Goal: Task Accomplishment & Management: Manage account settings

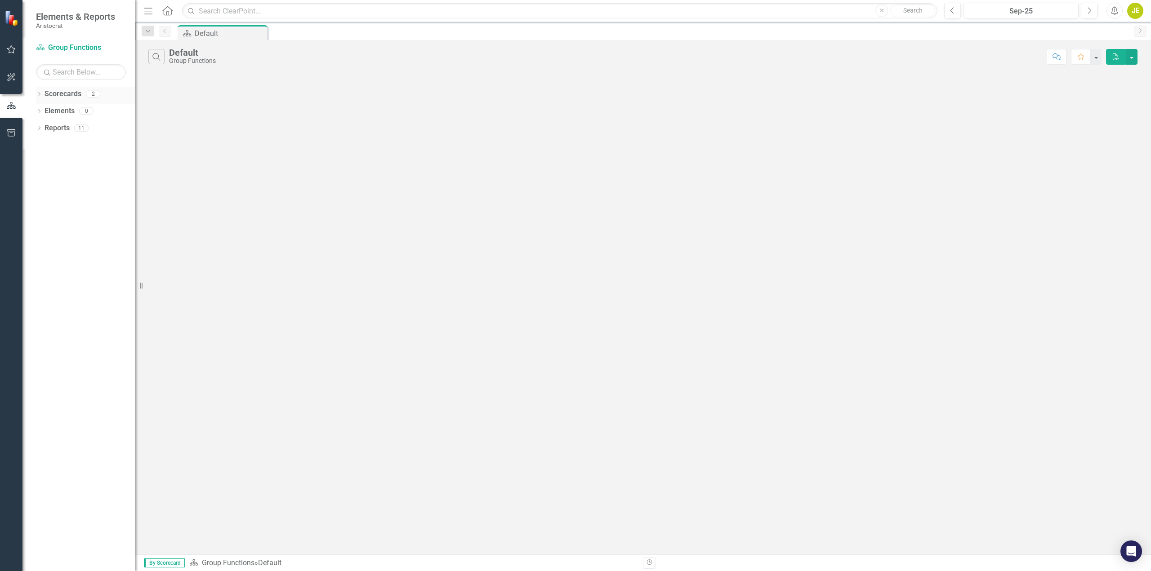
click at [40, 93] on icon at bounding box center [39, 94] width 2 height 4
click at [38, 144] on icon "Dropdown" at bounding box center [39, 145] width 6 height 5
click at [37, 128] on icon "Dropdown" at bounding box center [39, 128] width 6 height 5
click at [43, 259] on div "Dropdown" at bounding box center [43, 263] width 6 height 8
click at [44, 113] on icon "Dropdown" at bounding box center [43, 110] width 7 height 5
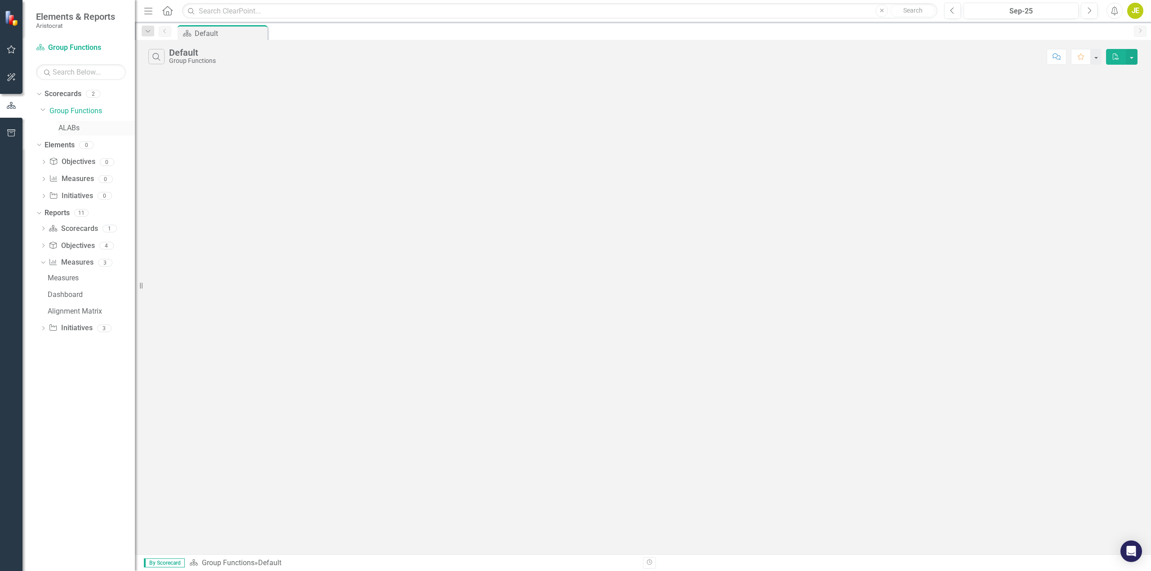
click at [61, 127] on link "ALABs" at bounding box center [96, 128] width 76 height 10
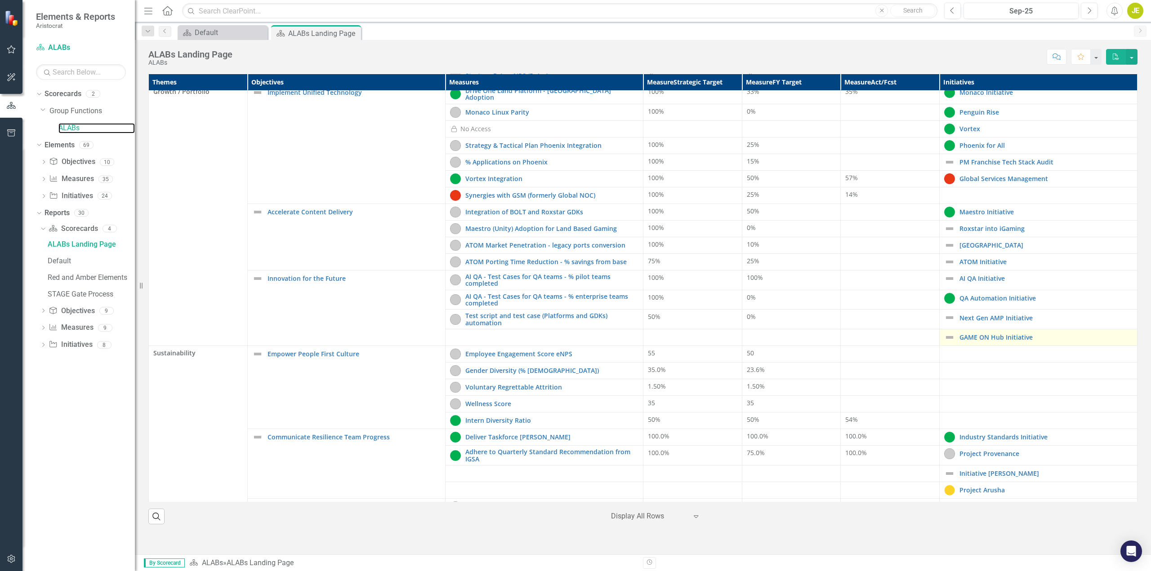
scroll to position [166, 0]
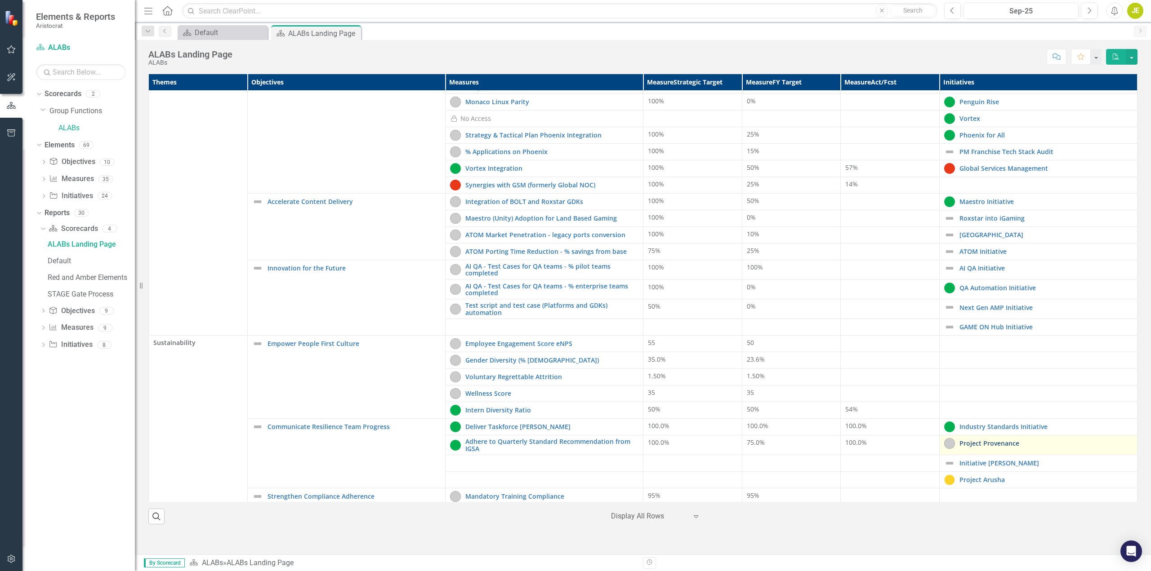
click at [571, 269] on link "Project Provenance" at bounding box center [1045, 443] width 173 height 7
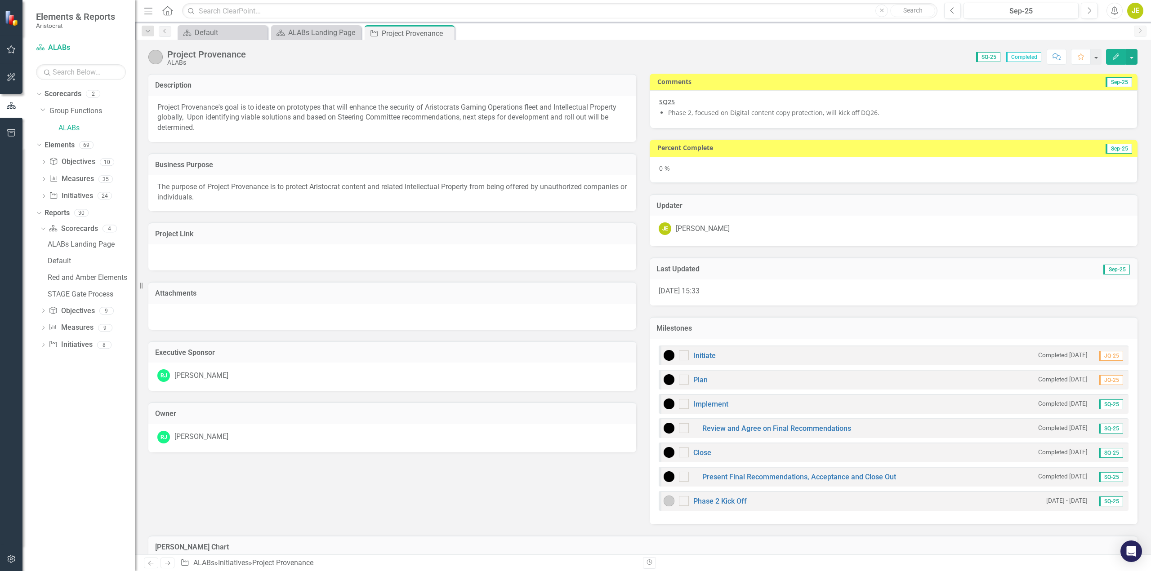
checkbox input "true"
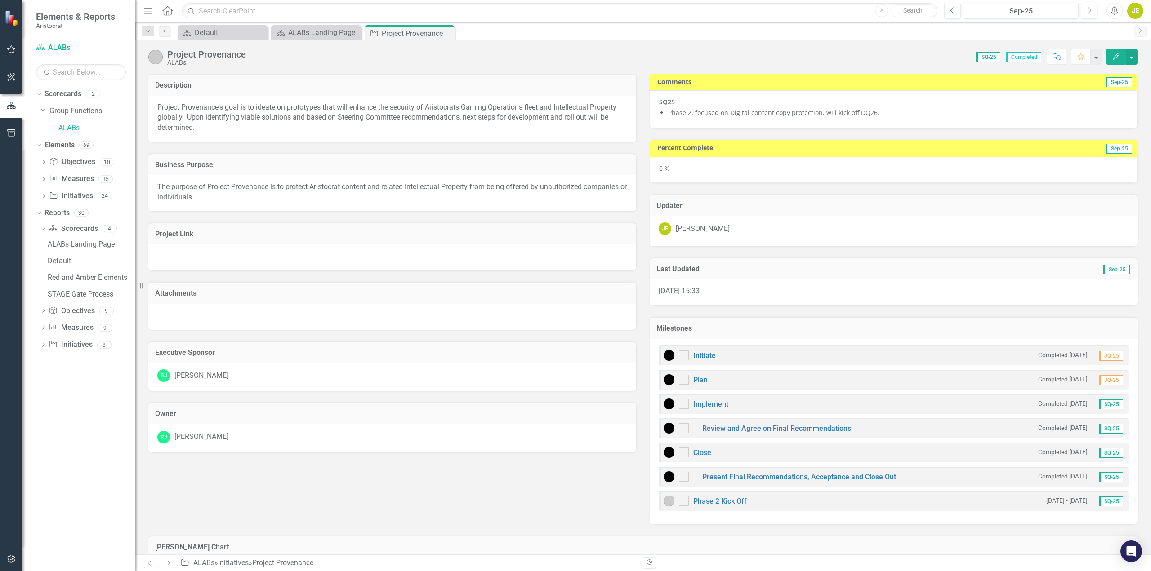
checkbox input "true"
click at [571, 170] on div "0 %" at bounding box center [894, 170] width 488 height 26
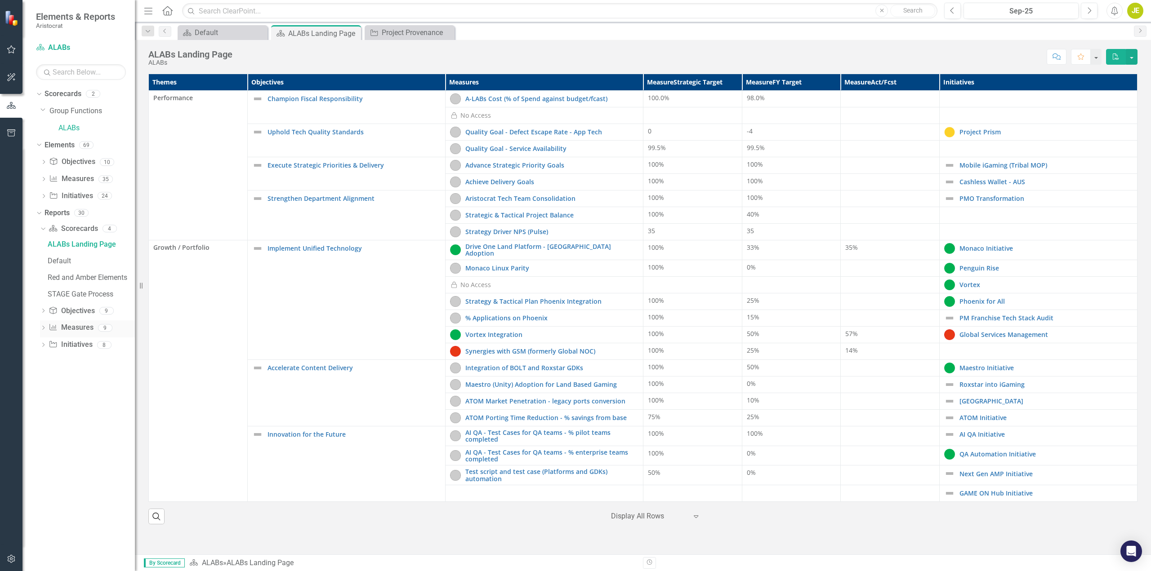
click at [45, 269] on icon "Dropdown" at bounding box center [43, 328] width 6 height 5
click at [75, 269] on div "Owner Report" at bounding box center [91, 395] width 87 height 8
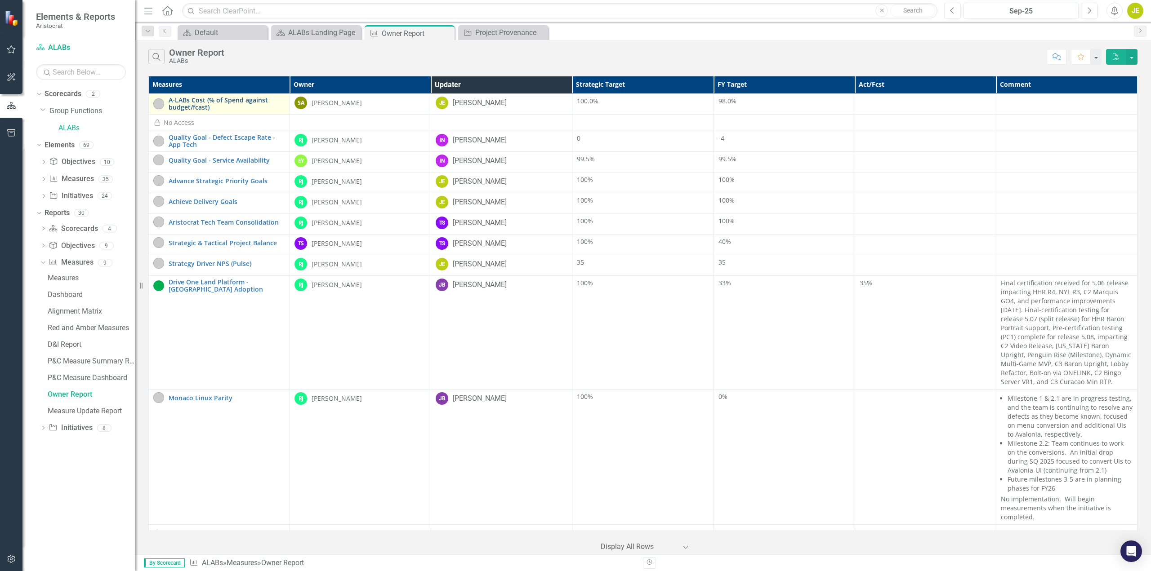
click at [248, 97] on link "A-LABs Cost (% of Spend against budget/fcast)" at bounding box center [227, 104] width 116 height 14
click at [253, 181] on link "Advance Strategic Priority Goals" at bounding box center [227, 181] width 116 height 7
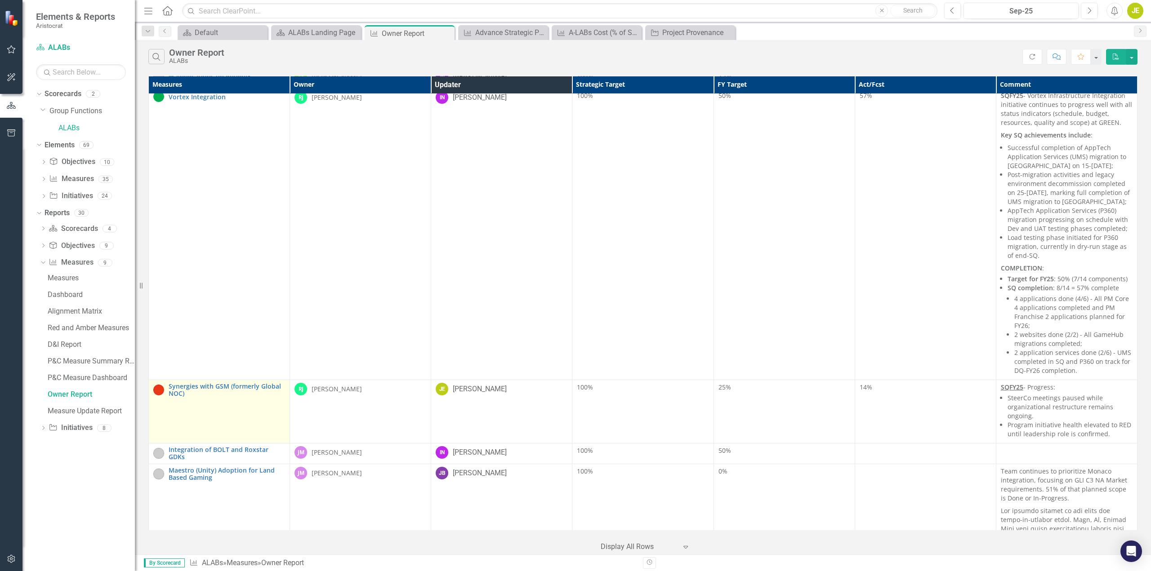
scroll to position [539, 0]
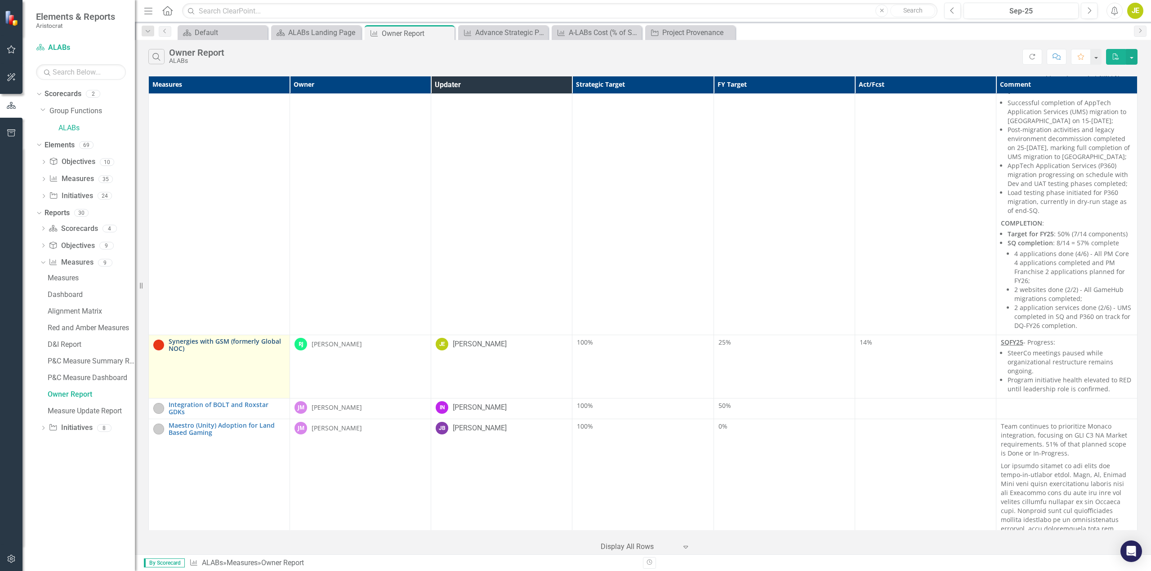
click at [191, 269] on link "Synergies with GSM (formerly Global NOC)" at bounding box center [227, 345] width 116 height 14
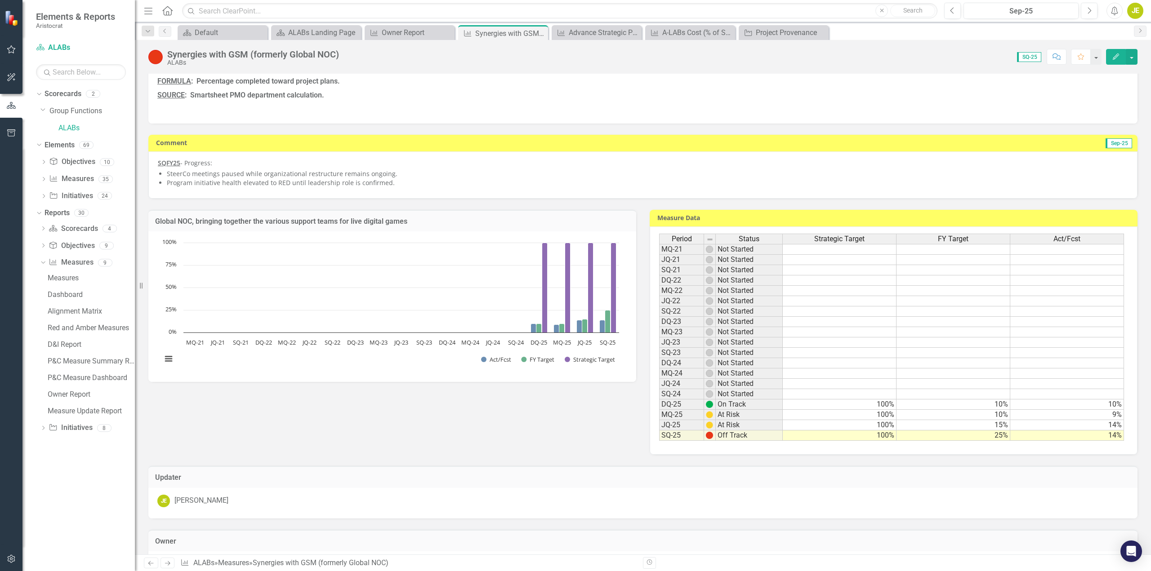
scroll to position [135, 0]
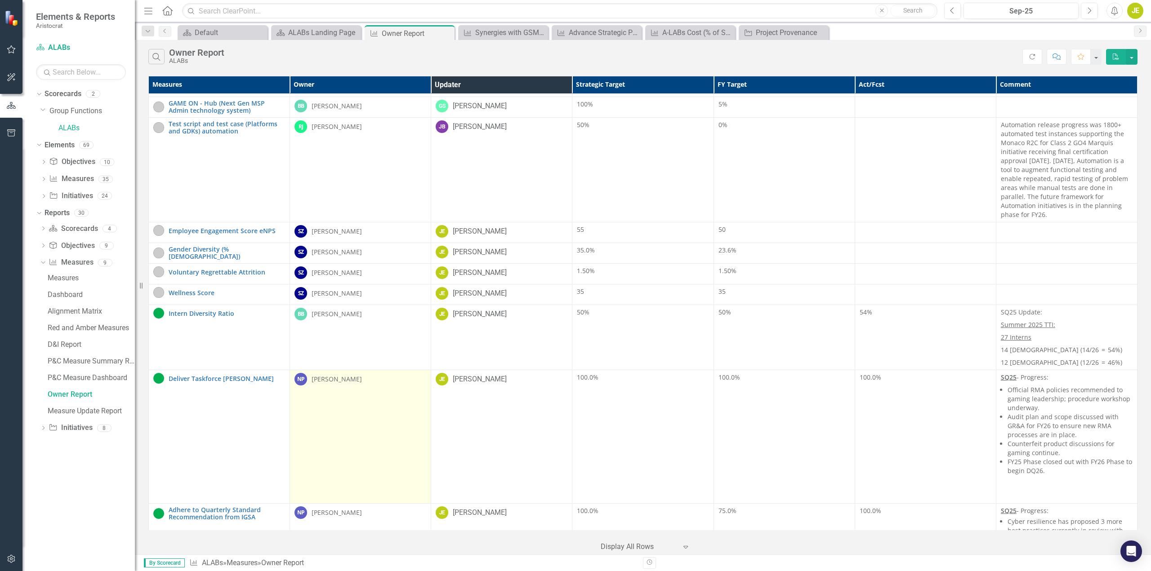
scroll to position [1349, 0]
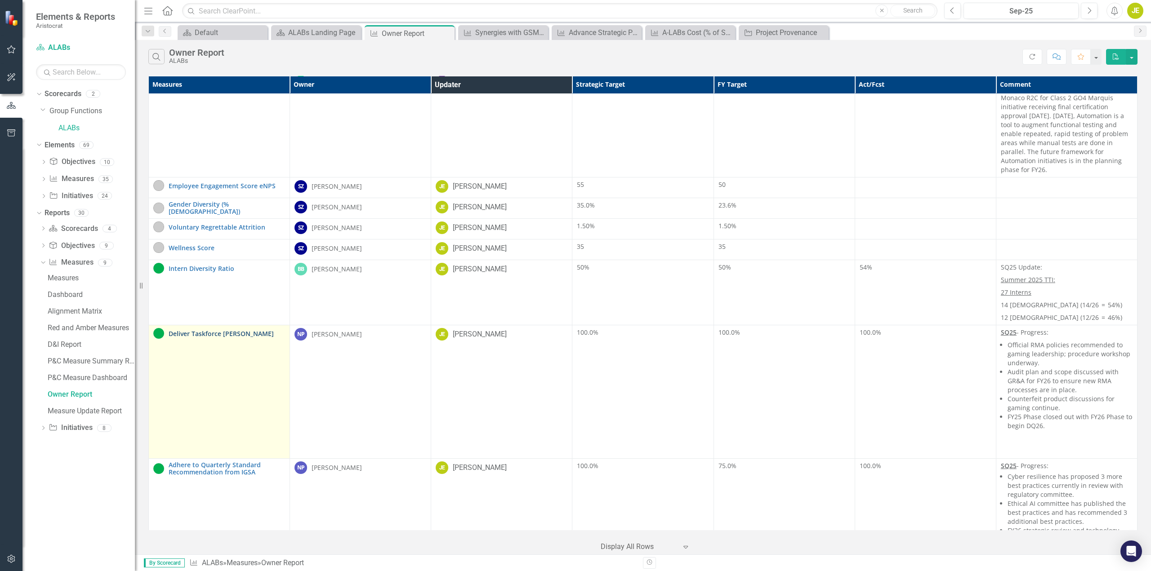
click at [210, 269] on link "Deliver Taskforce [PERSON_NAME]" at bounding box center [227, 333] width 116 height 7
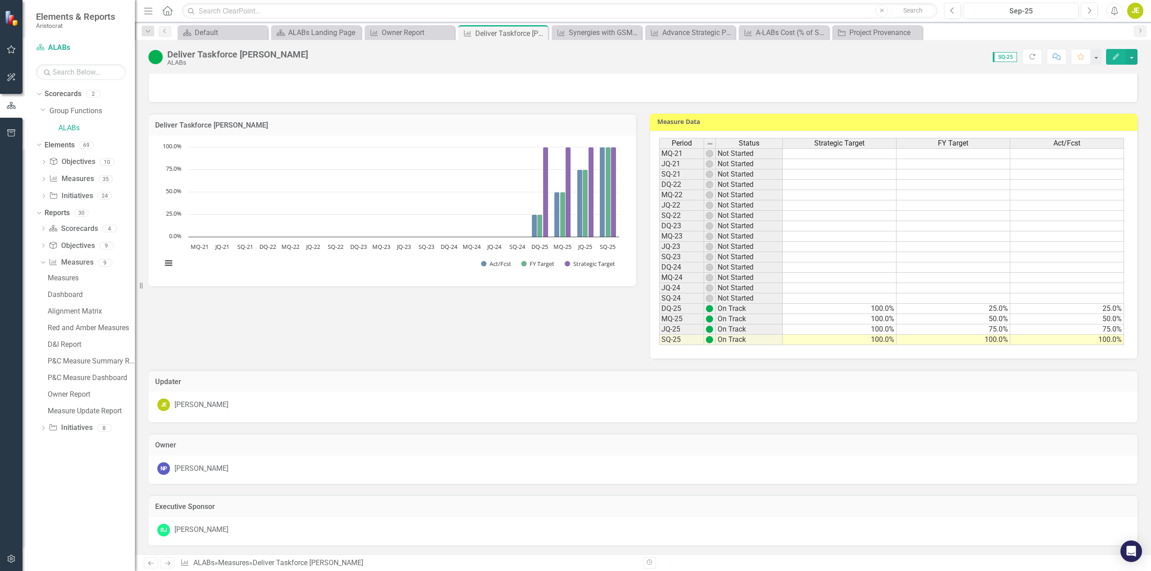
scroll to position [89, 0]
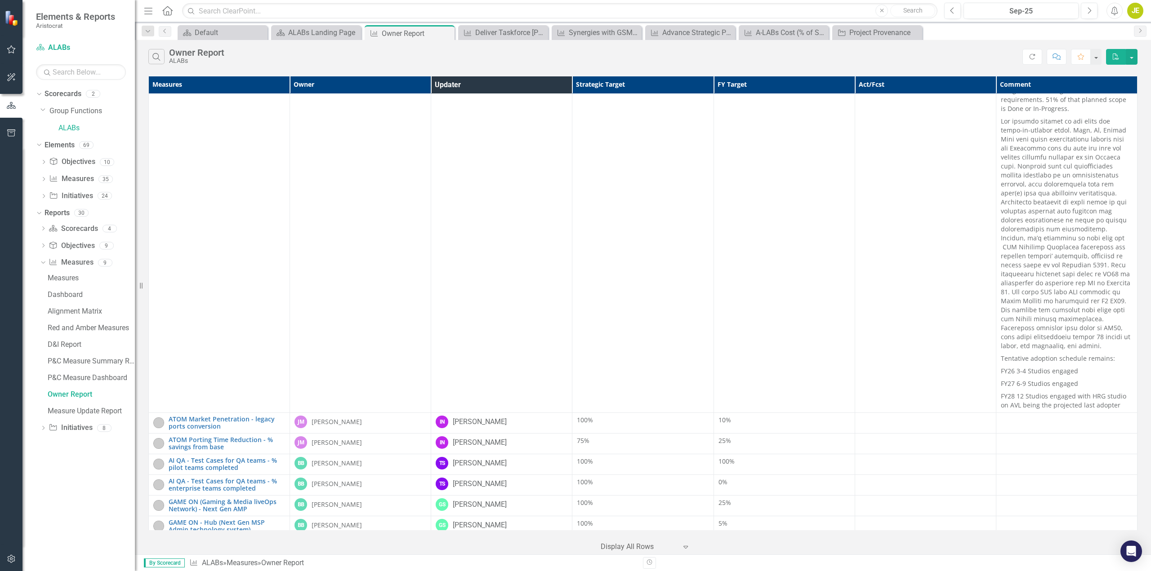
scroll to position [570, 0]
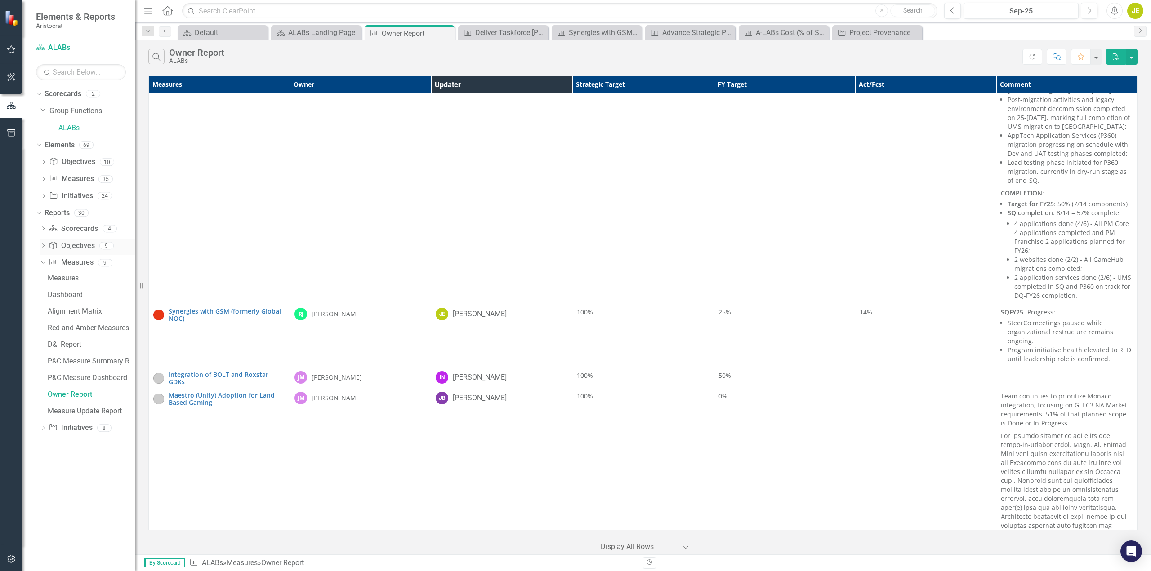
click at [45, 247] on icon "Dropdown" at bounding box center [43, 246] width 6 height 5
click at [40, 269] on icon "Dropdown" at bounding box center [43, 429] width 6 height 5
click at [73, 269] on div "Owner Report" at bounding box center [91, 395] width 87 height 8
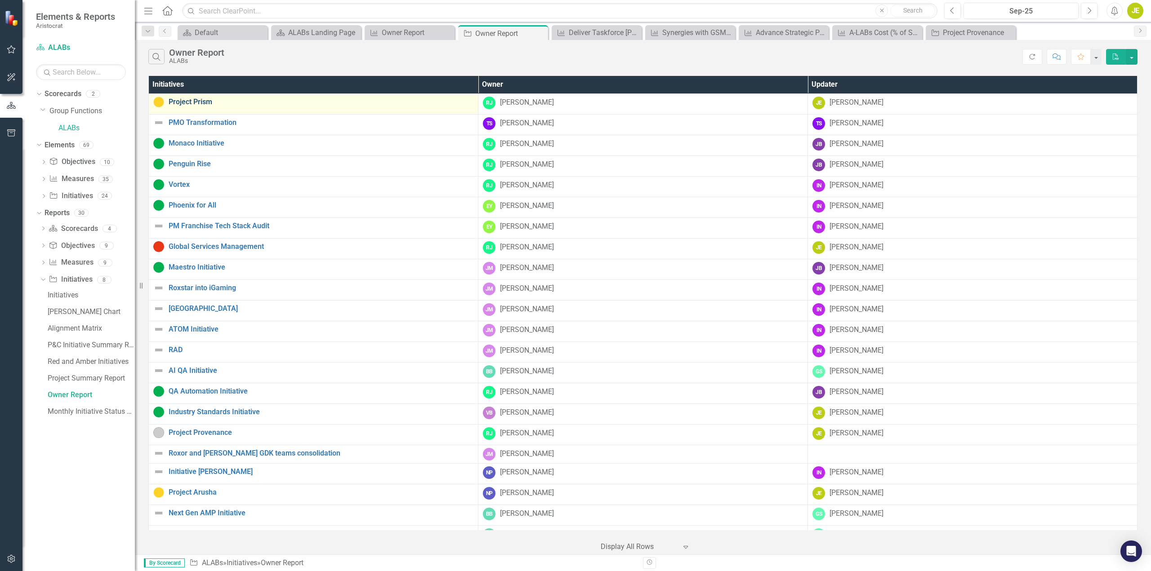
click at [198, 101] on link "Project Prism" at bounding box center [321, 102] width 305 height 8
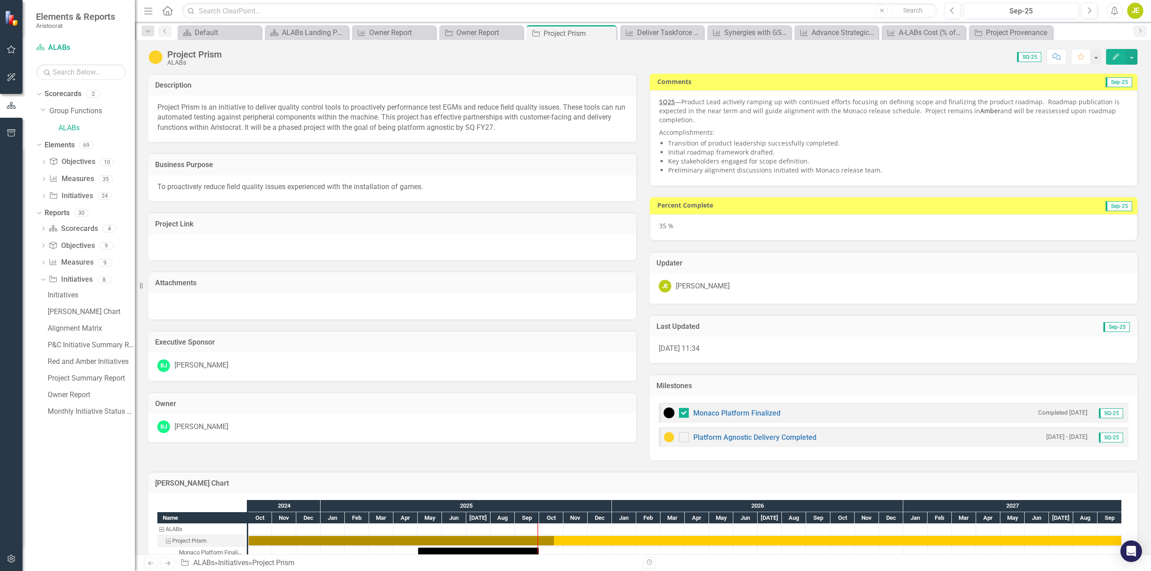
drag, startPoint x: 876, startPoint y: 171, endPoint x: 688, endPoint y: 120, distance: 194.6
click at [571, 120] on div "SQ25 —Product Lead actively ramping up with continued efforts focusing on defin…" at bounding box center [893, 136] width 469 height 77
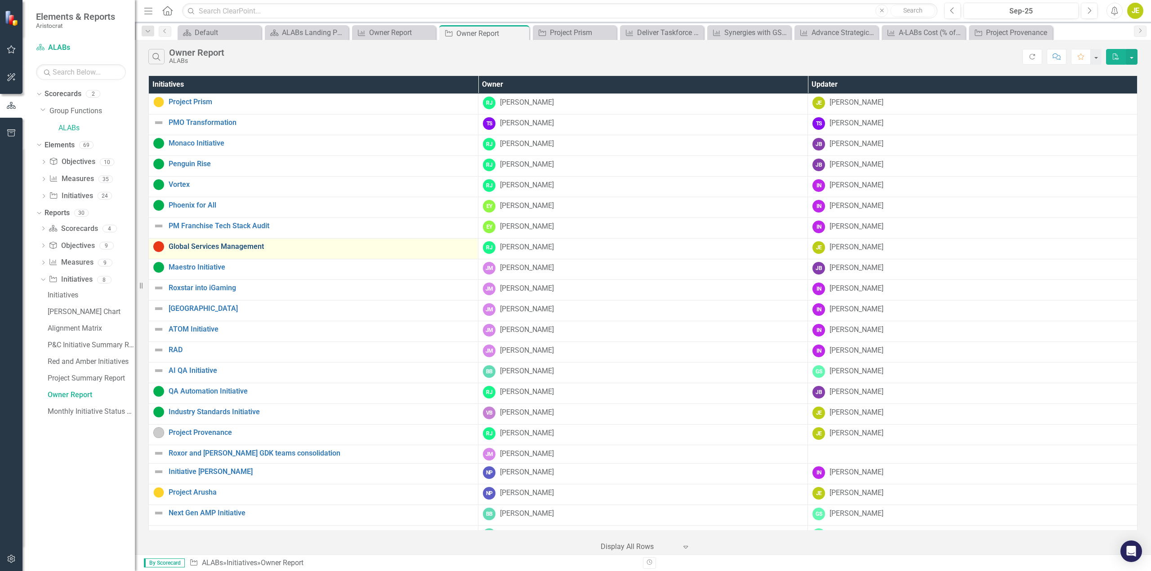
click at [218, 245] on link "Global Services Management" at bounding box center [321, 247] width 305 height 8
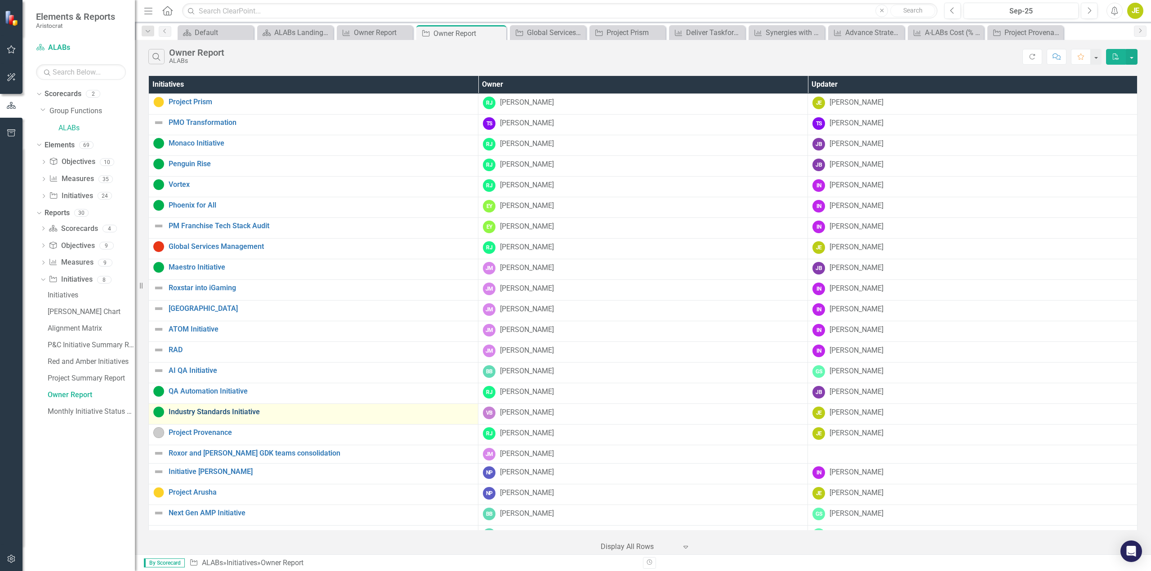
click at [201, 269] on link "Industry Standards Initiative" at bounding box center [321, 412] width 305 height 8
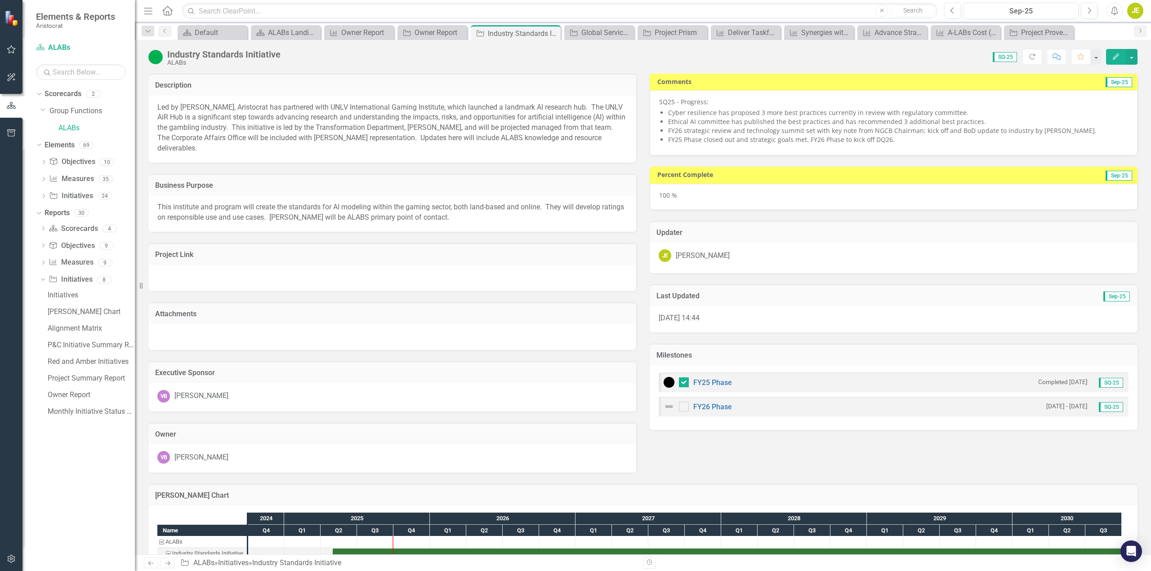
click at [161, 55] on img at bounding box center [155, 57] width 14 height 14
click at [160, 58] on img at bounding box center [155, 57] width 14 height 14
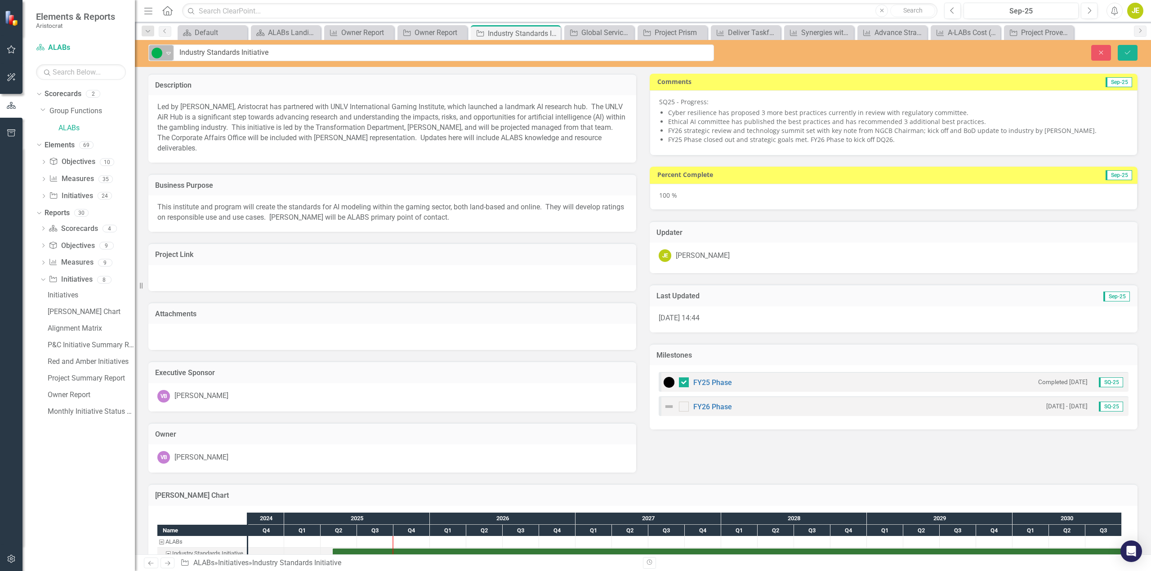
click at [168, 54] on icon at bounding box center [168, 53] width 4 height 3
click at [181, 88] on div "On Track" at bounding box center [187, 84] width 28 height 10
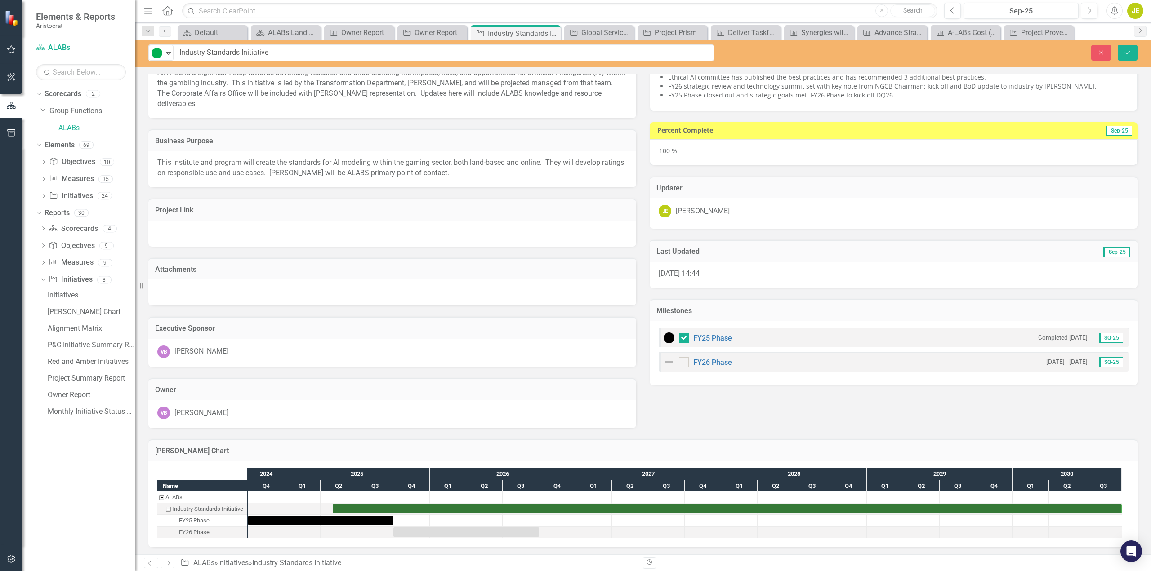
scroll to position [46, 0]
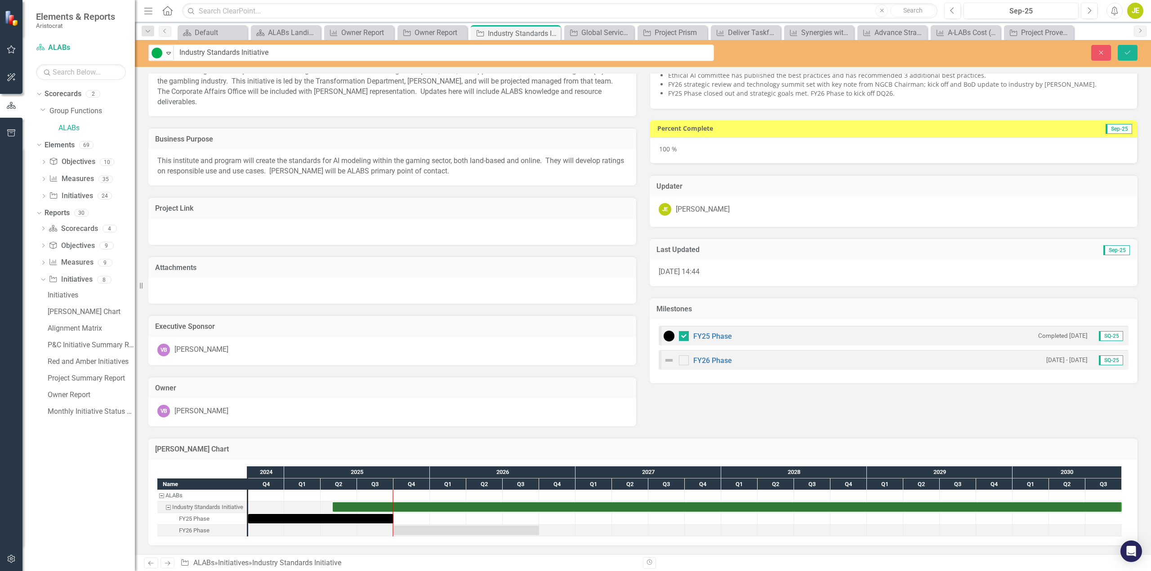
click at [571, 269] on div "FY25 Phase Completed [DATE] SQ-25 FY26 Phase [DATE] - [DATE] SQ-25" at bounding box center [894, 351] width 488 height 64
click at [170, 53] on icon at bounding box center [168, 53] width 4 height 3
click at [191, 130] on div "Complete" at bounding box center [188, 130] width 30 height 10
click at [571, 50] on icon "Save" at bounding box center [1127, 52] width 8 height 6
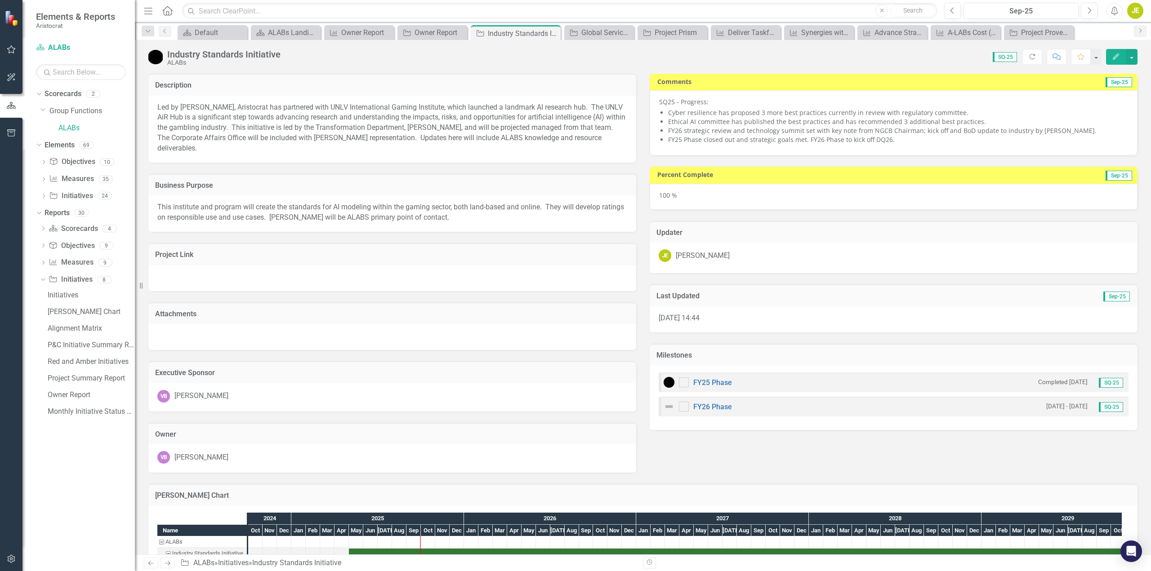
checkbox input "true"
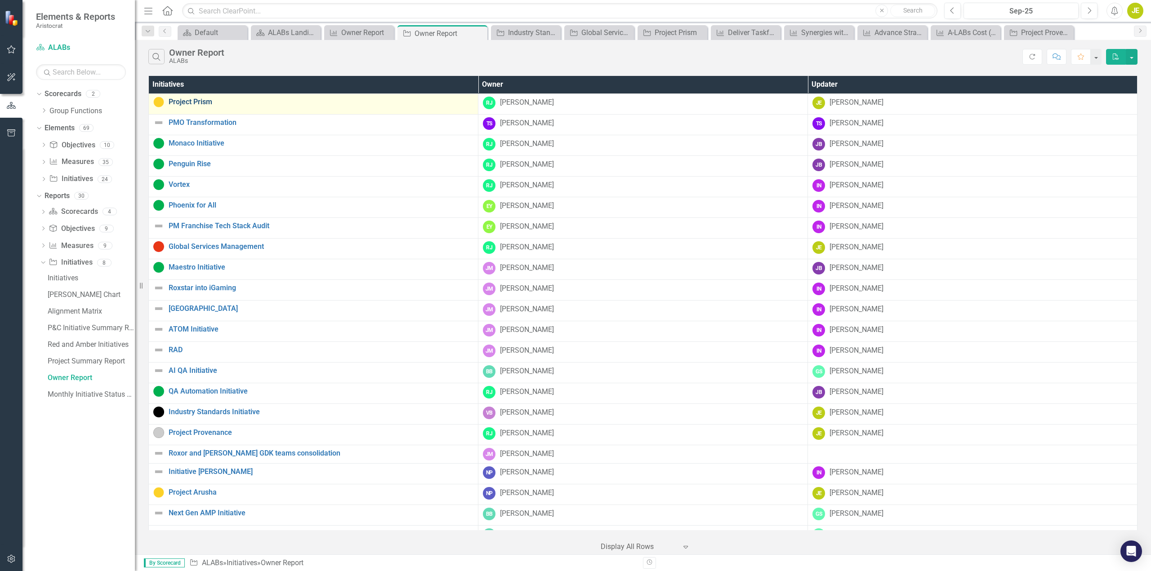
click at [200, 99] on link "Project Prism" at bounding box center [321, 102] width 305 height 8
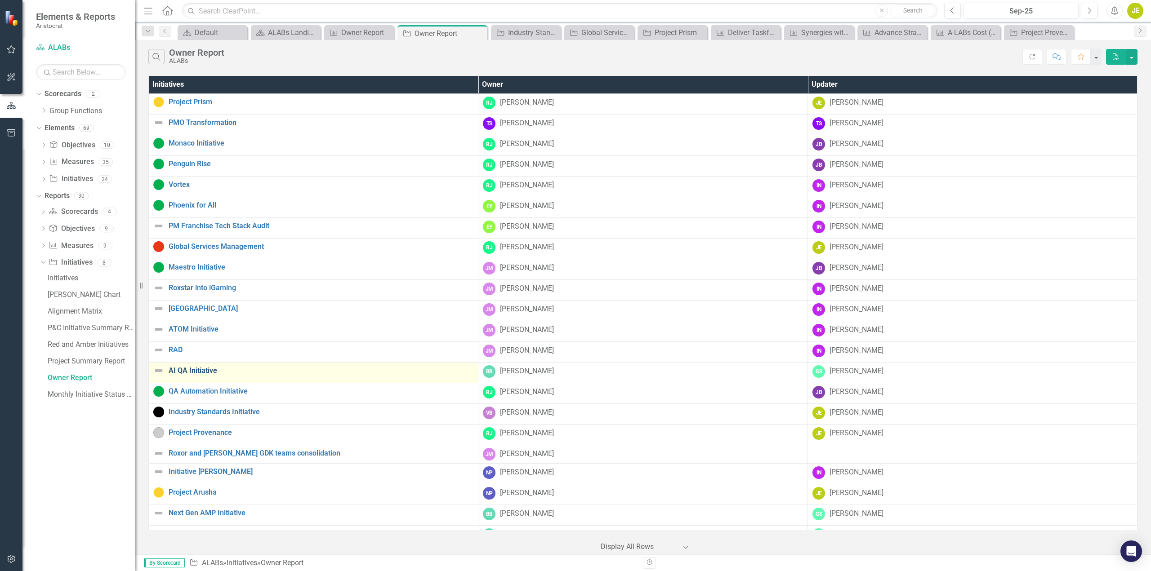
scroll to position [45, 0]
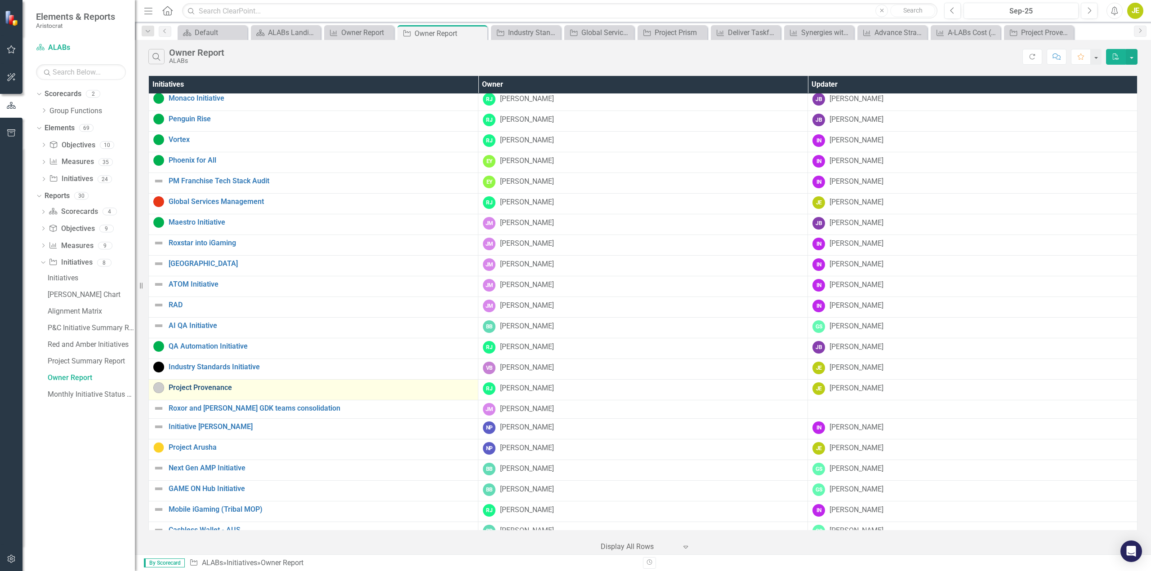
click at [223, 269] on link "Project Provenance" at bounding box center [321, 388] width 305 height 8
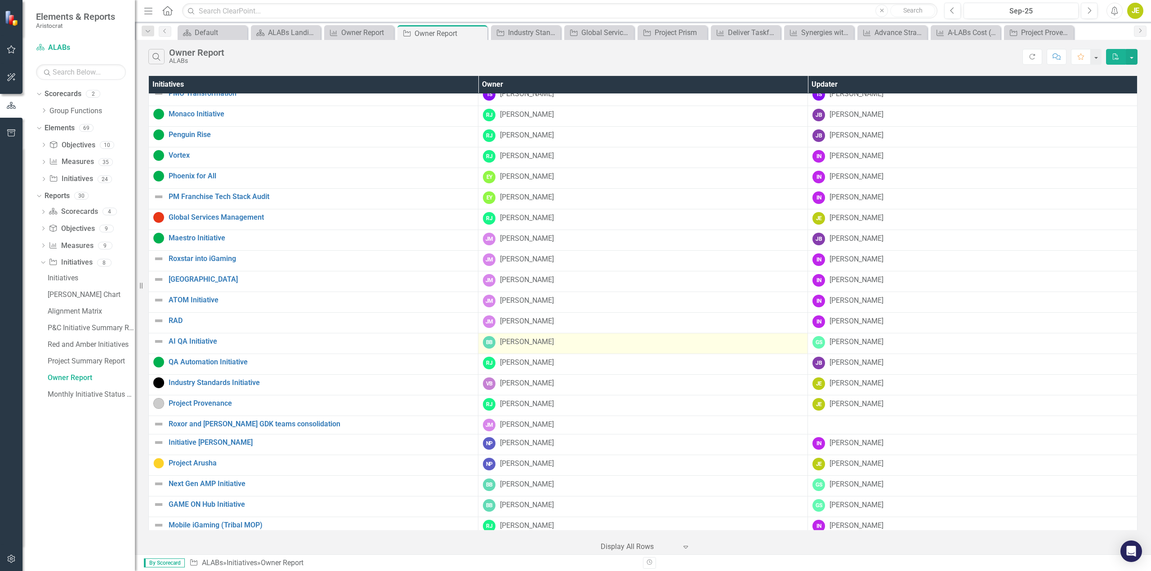
scroll to position [45, 0]
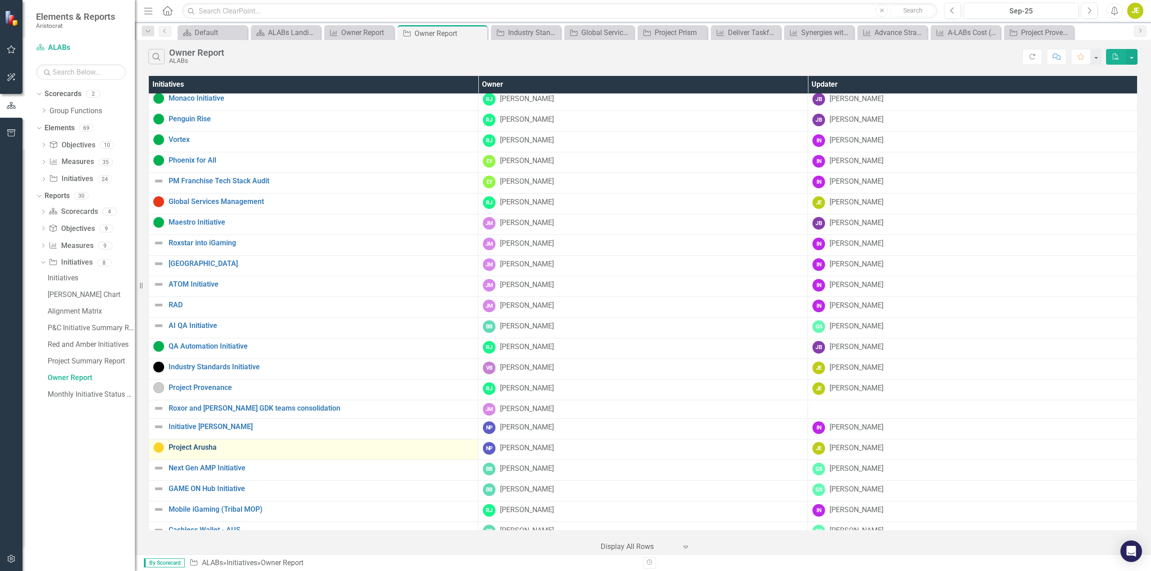
click at [208, 269] on link "Project Arusha" at bounding box center [321, 448] width 305 height 8
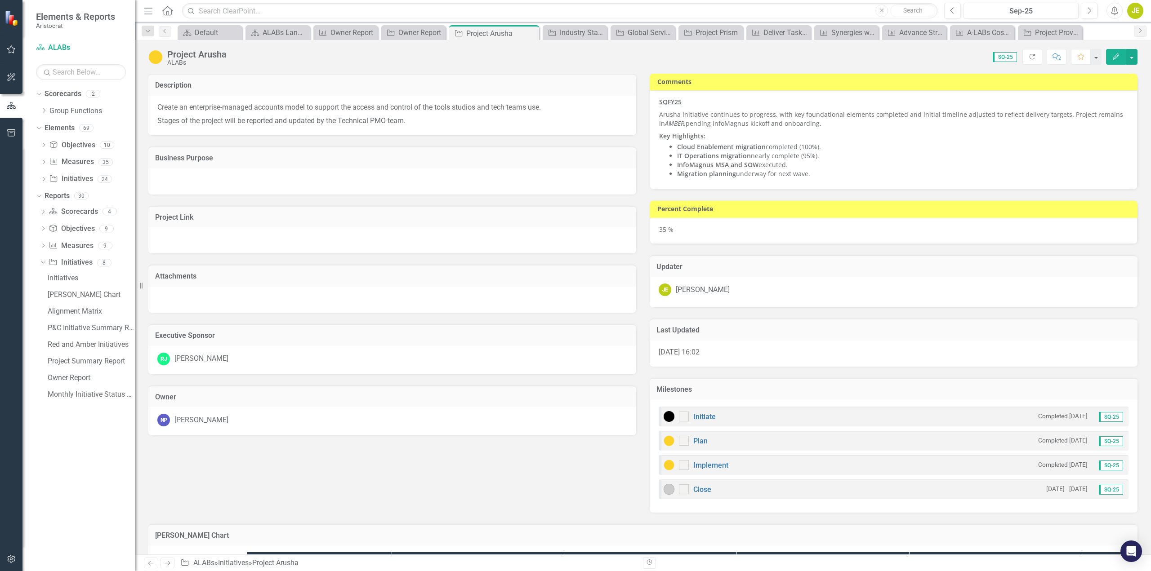
checkbox input "true"
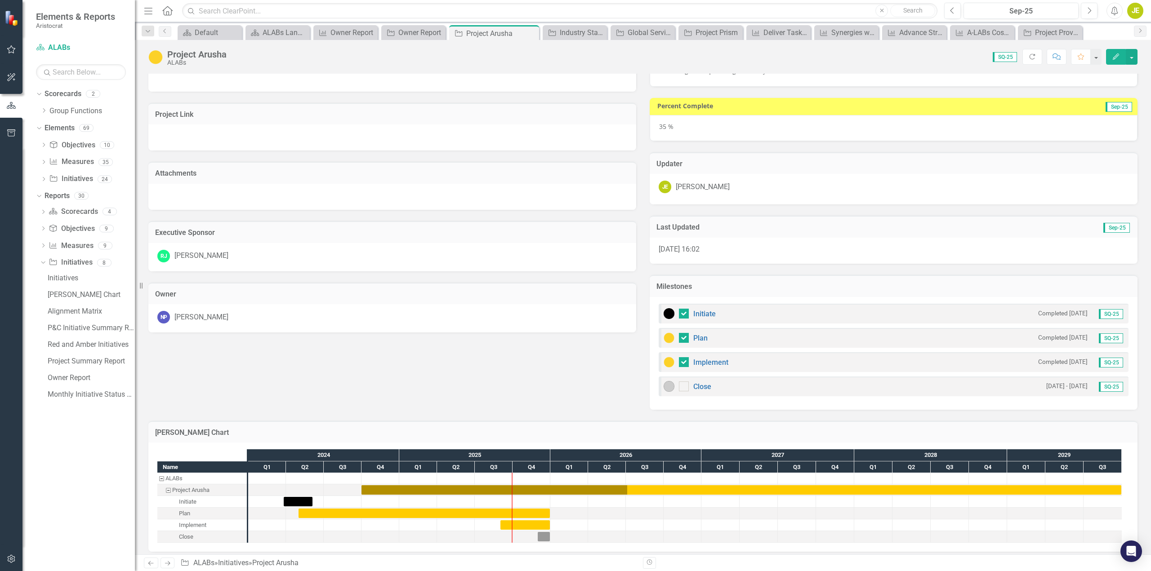
scroll to position [109, 0]
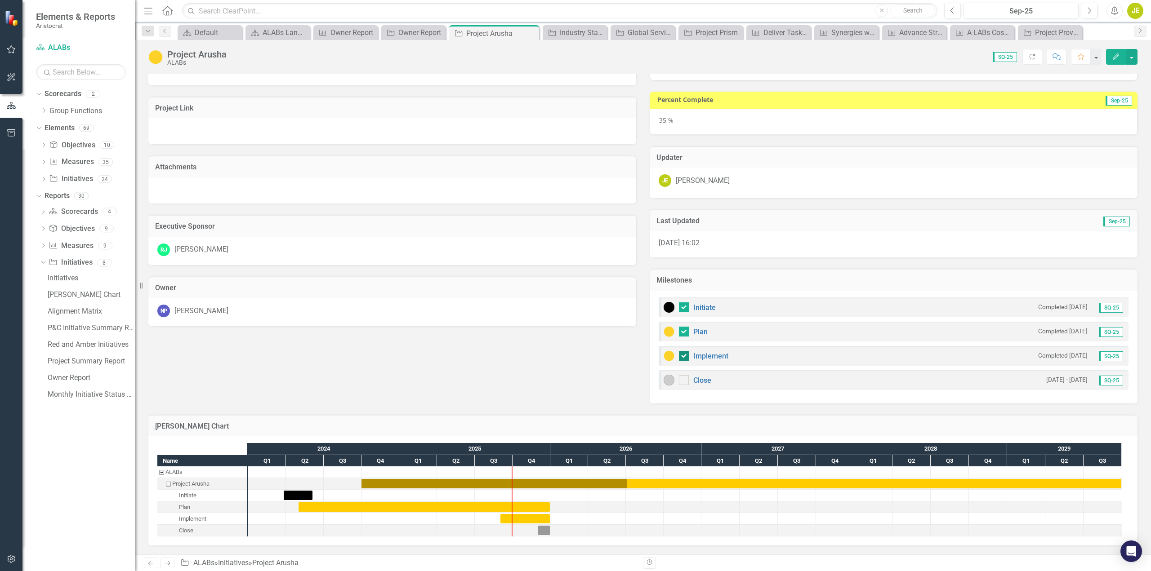
click at [571, 269] on input "checkbox" at bounding box center [682, 354] width 6 height 6
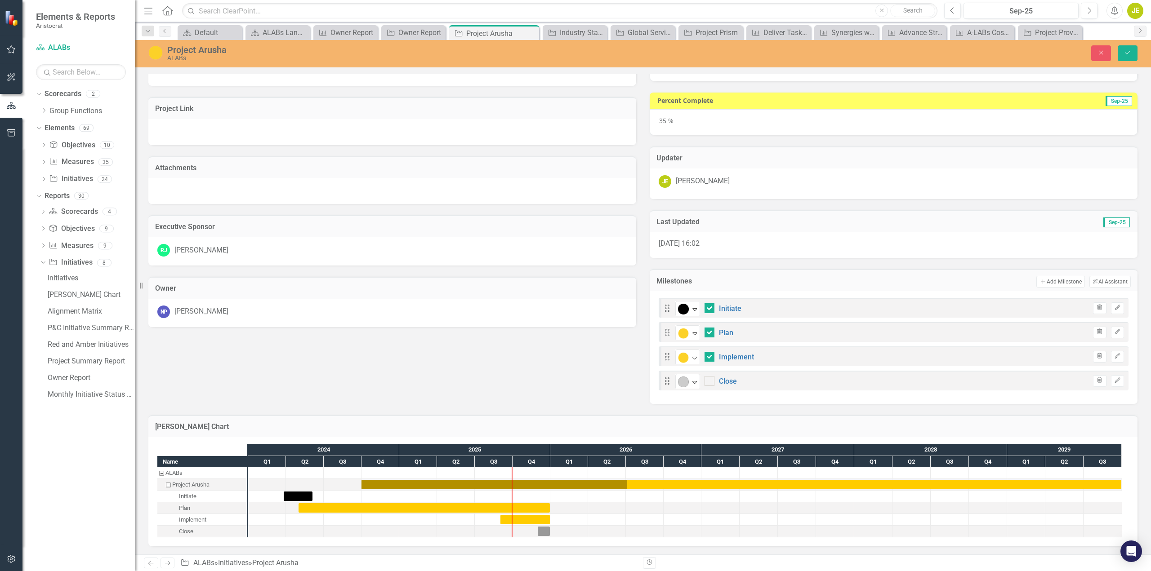
checkbox input "false"
click at [571, 269] on div at bounding box center [709, 333] width 10 height 10
click at [571, 269] on input "checkbox" at bounding box center [707, 331] width 6 height 6
checkbox input "false"
click at [571, 56] on button "Save" at bounding box center [1128, 53] width 20 height 16
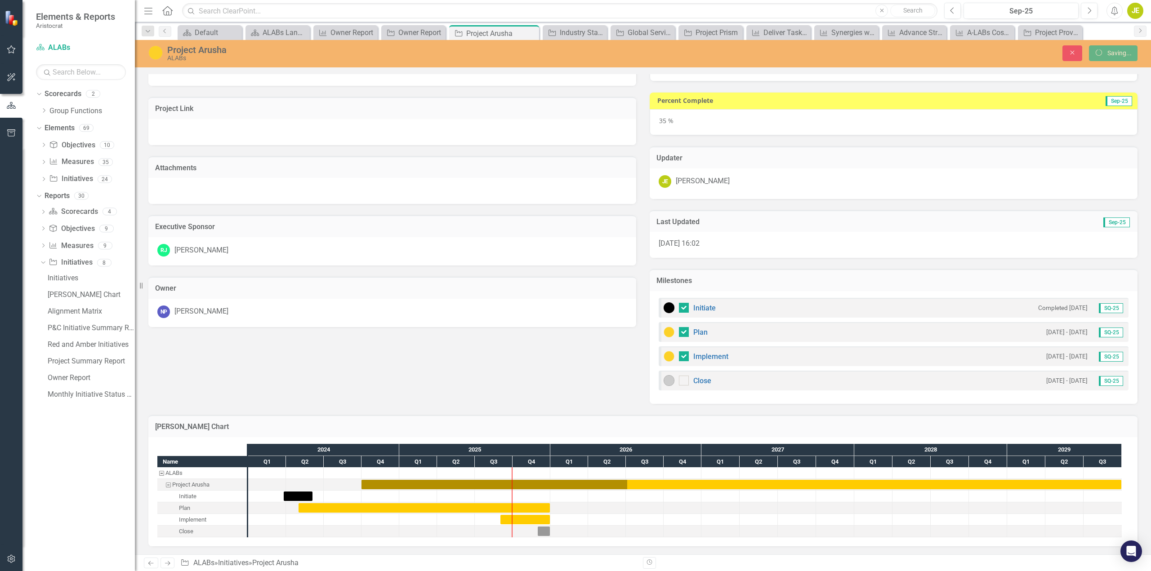
checkbox input "true"
checkbox input "false"
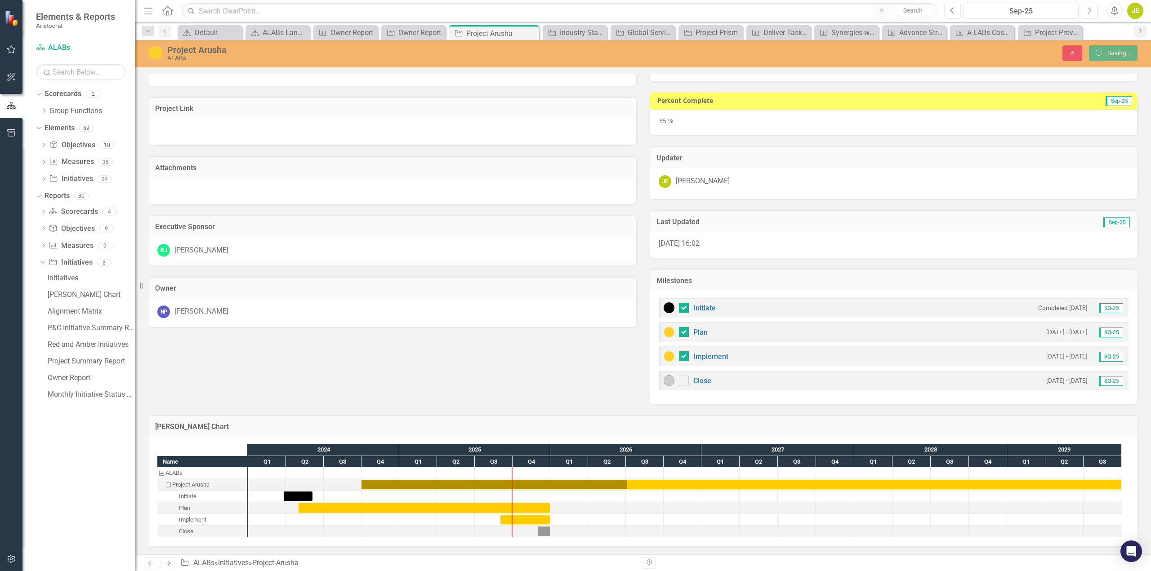
checkbox input "true"
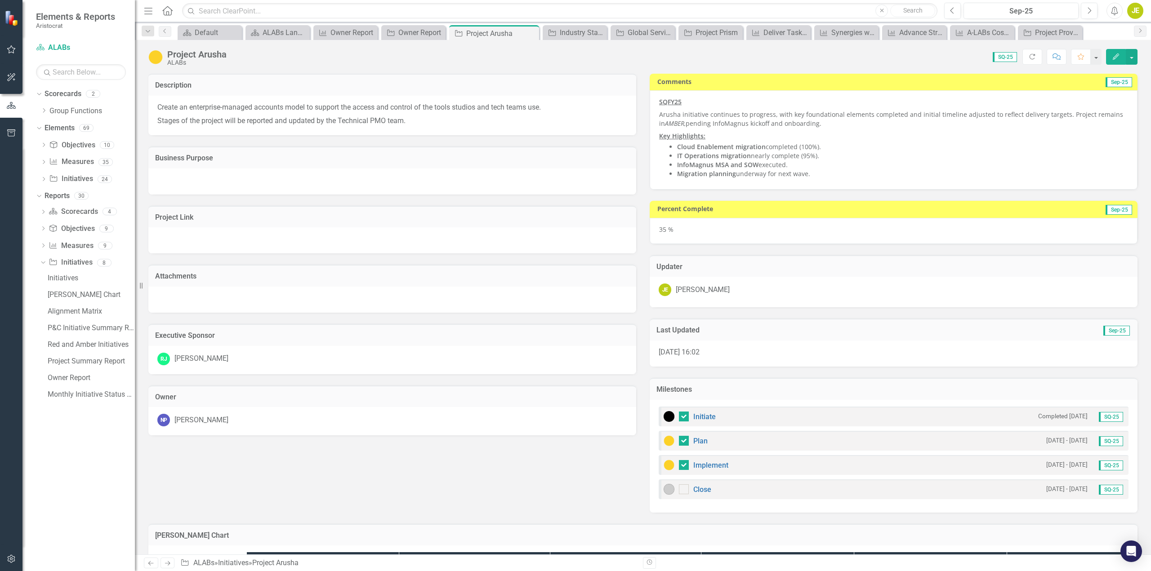
checkbox input "false"
checkbox input "true"
